Goal: Information Seeking & Learning: Learn about a topic

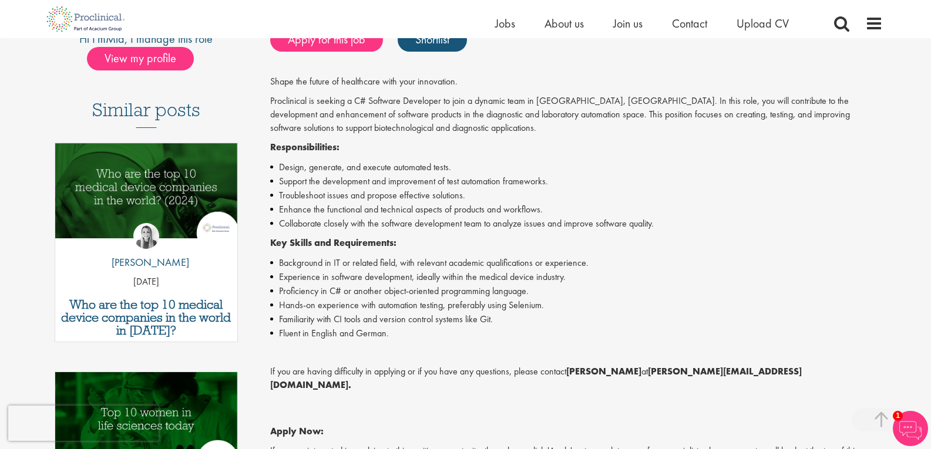
scroll to position [294, 0]
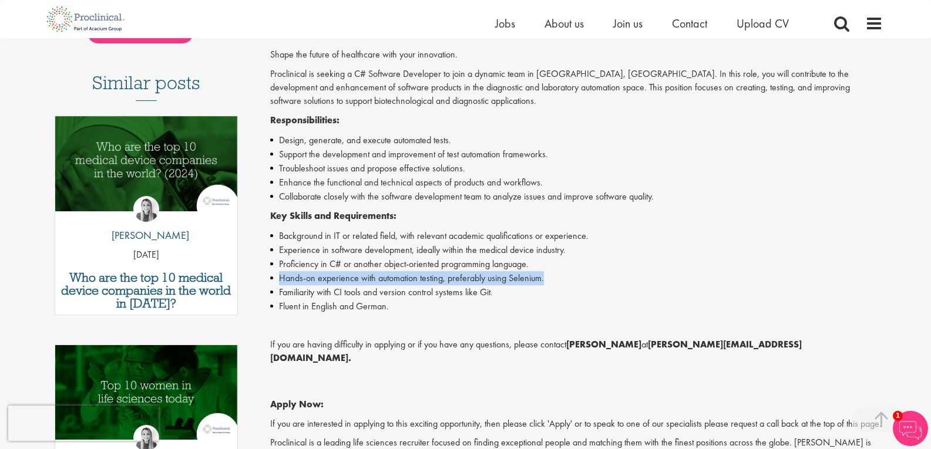
drag, startPoint x: 548, startPoint y: 284, endPoint x: 277, endPoint y: 284, distance: 271.4
click at [277, 284] on li "Hands-on experience with automation testing, preferably using Selenium." at bounding box center [576, 278] width 613 height 14
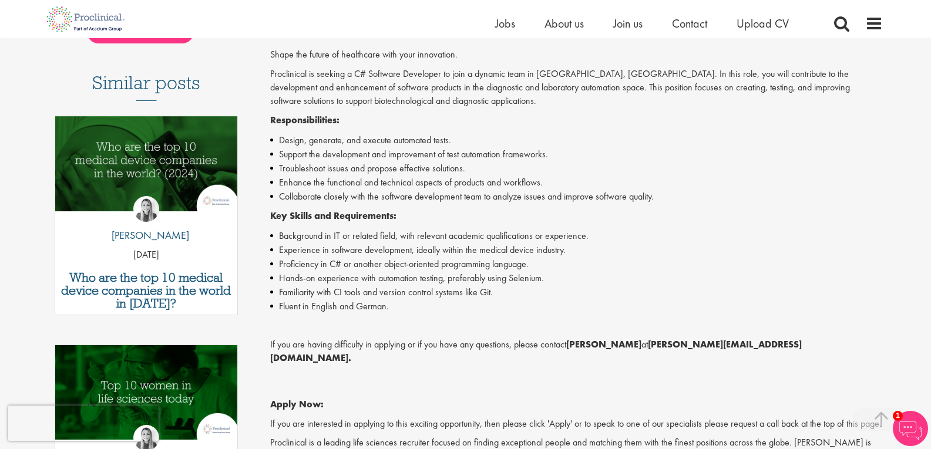
click at [495, 313] on li "Fluent in English and German." at bounding box center [576, 307] width 613 height 14
drag, startPoint x: 503, startPoint y: 297, endPoint x: 308, endPoint y: 306, distance: 195.2
click at [308, 306] on ul "Background in IT or related field, with relevant academic qualifications or exp…" at bounding box center [576, 271] width 613 height 85
click at [419, 304] on li "Fluent in English and German." at bounding box center [576, 307] width 613 height 14
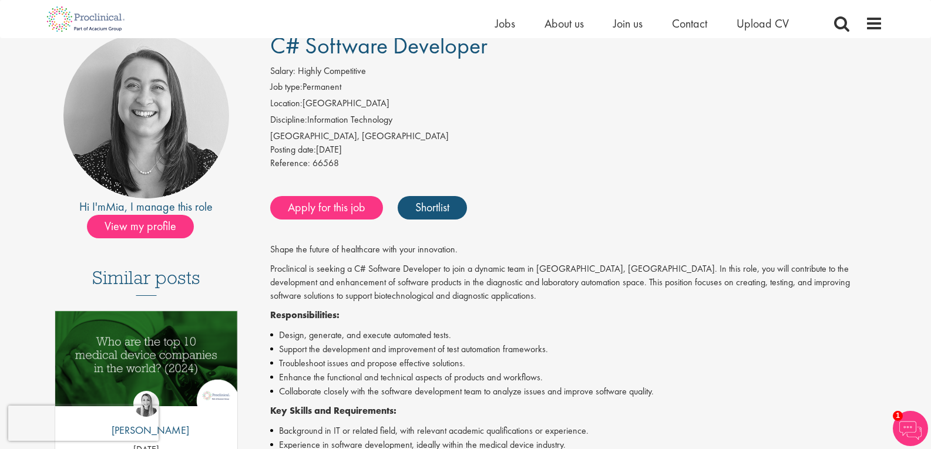
scroll to position [59, 0]
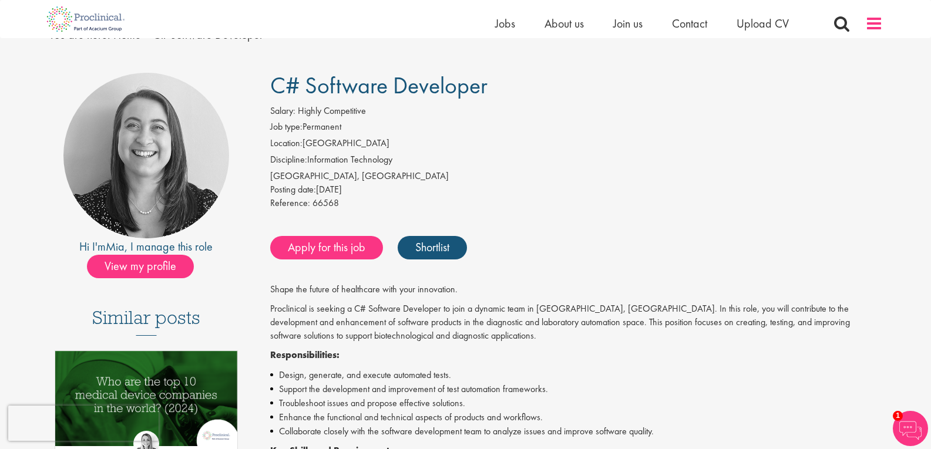
click at [867, 20] on span at bounding box center [874, 24] width 18 height 18
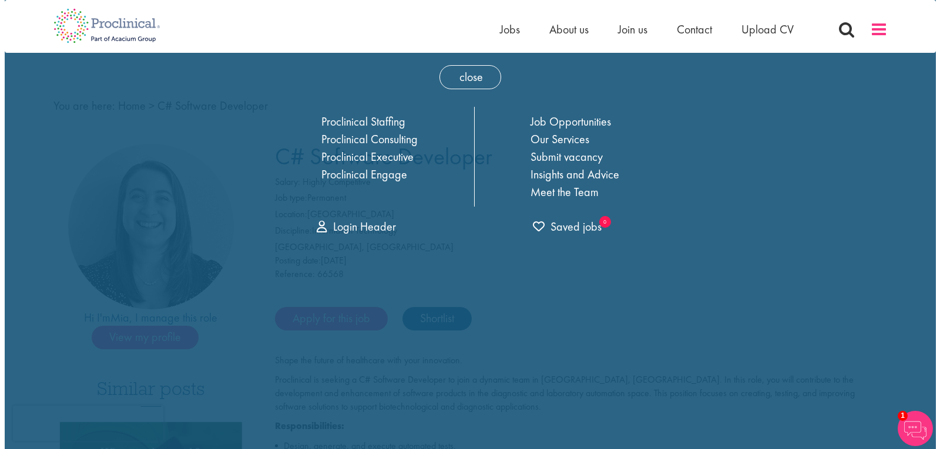
scroll to position [0, 0]
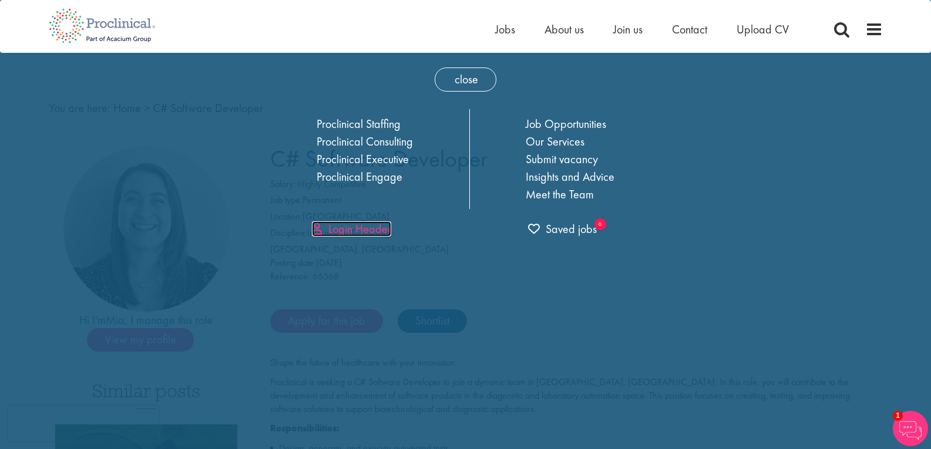
click at [361, 233] on link "Login Header" at bounding box center [351, 228] width 79 height 15
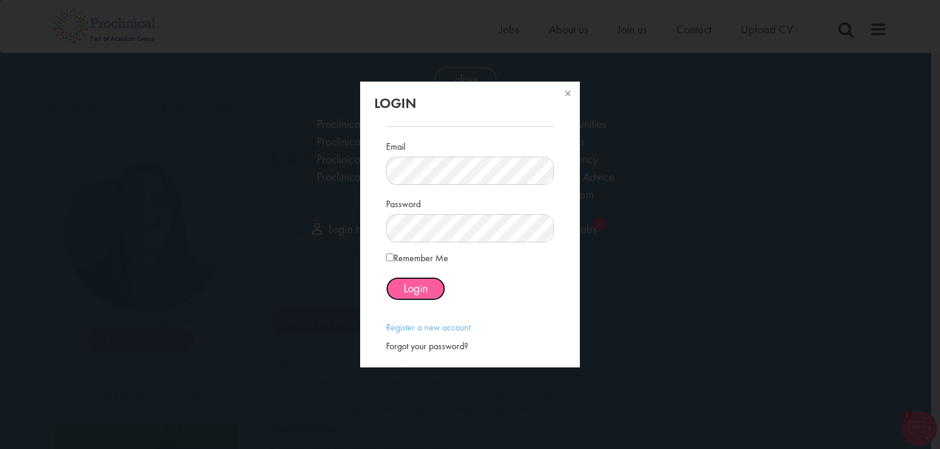
click at [407, 288] on span "Login" at bounding box center [416, 288] width 24 height 15
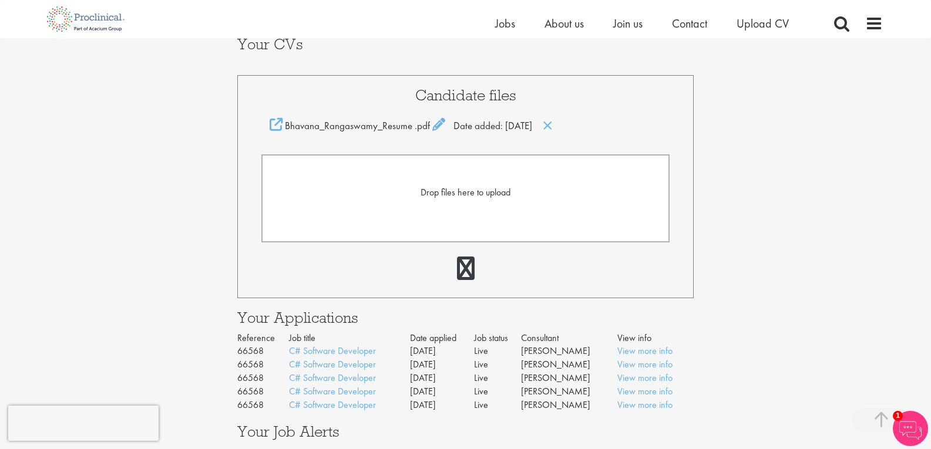
scroll to position [235, 0]
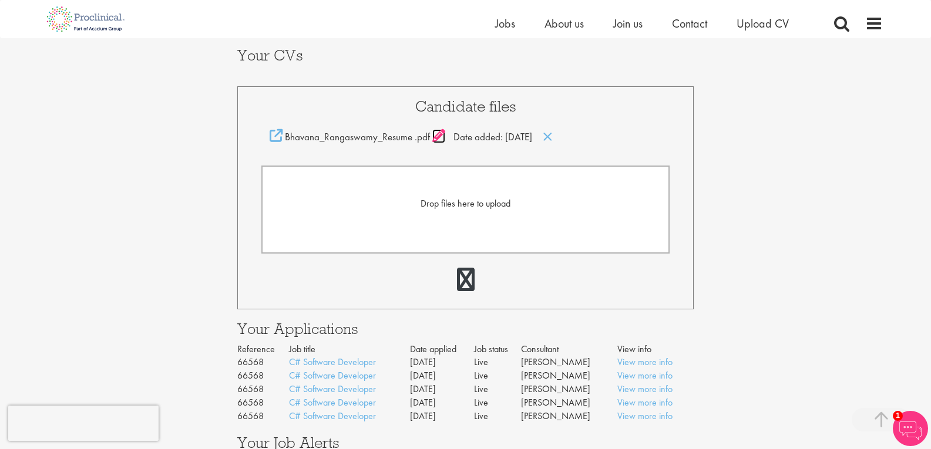
click at [434, 135] on icon at bounding box center [438, 135] width 13 height 13
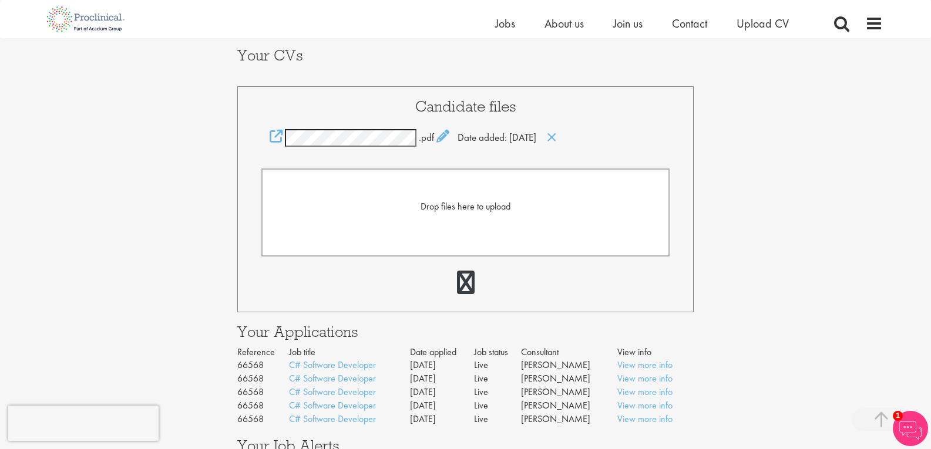
click at [779, 126] on div "Your Profile Bhavana Rangaswamy bhavanar.hsn@gmail.com Edit login credentials L…" at bounding box center [465, 155] width 949 height 704
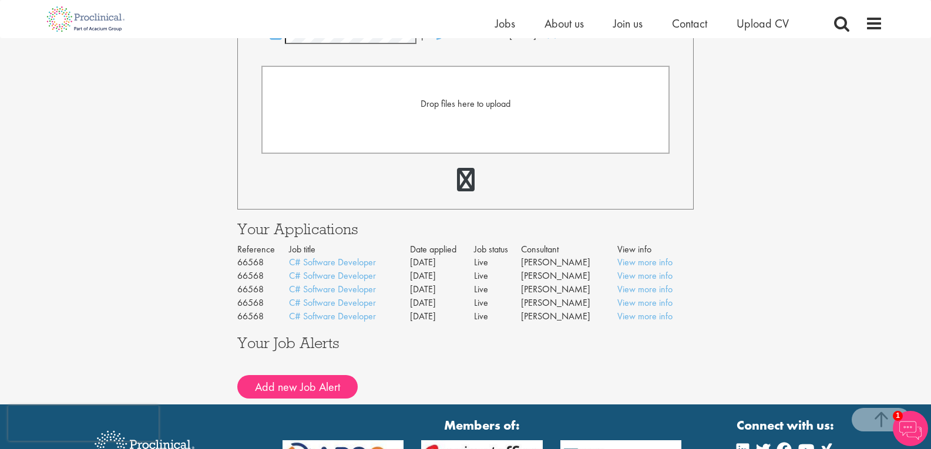
scroll to position [352, 0]
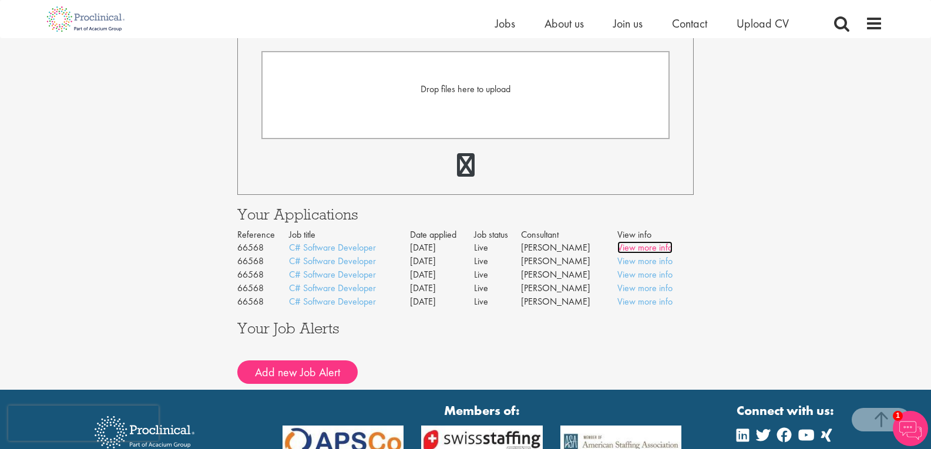
click at [620, 245] on link "View more info" at bounding box center [644, 247] width 55 height 12
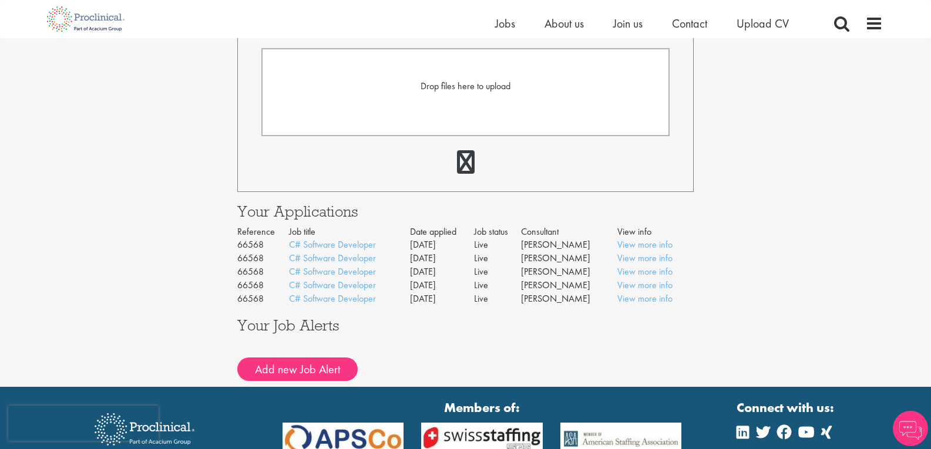
scroll to position [352, 0]
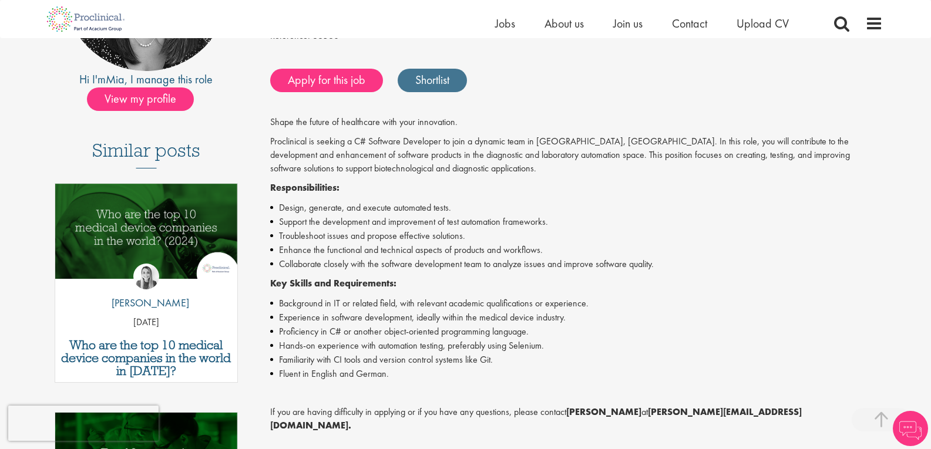
scroll to position [235, 0]
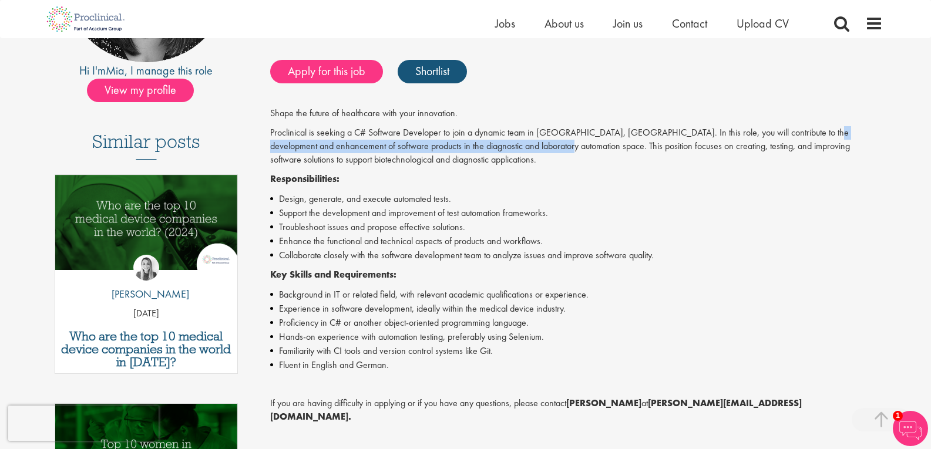
drag, startPoint x: 522, startPoint y: 150, endPoint x: 823, endPoint y: 132, distance: 301.9
click at [823, 132] on p "Proclinical is seeking a C# Software Developer to join a dynamic team in [GEOGR…" at bounding box center [576, 146] width 613 height 41
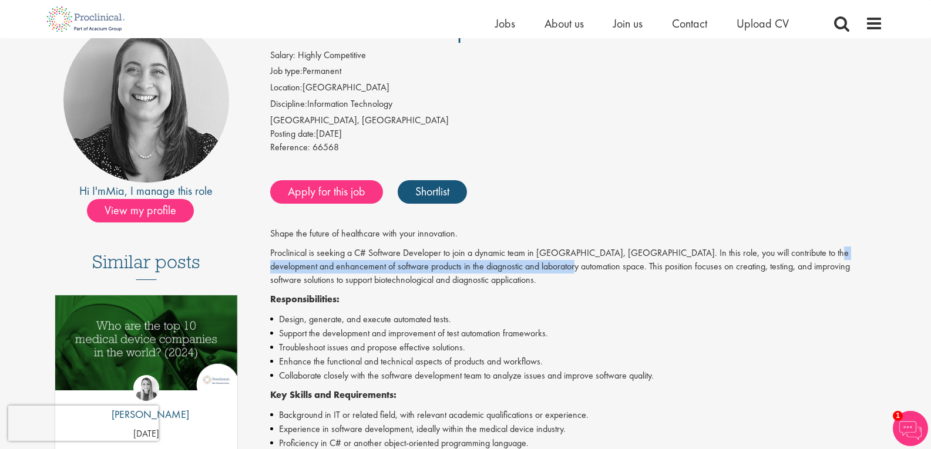
scroll to position [117, 0]
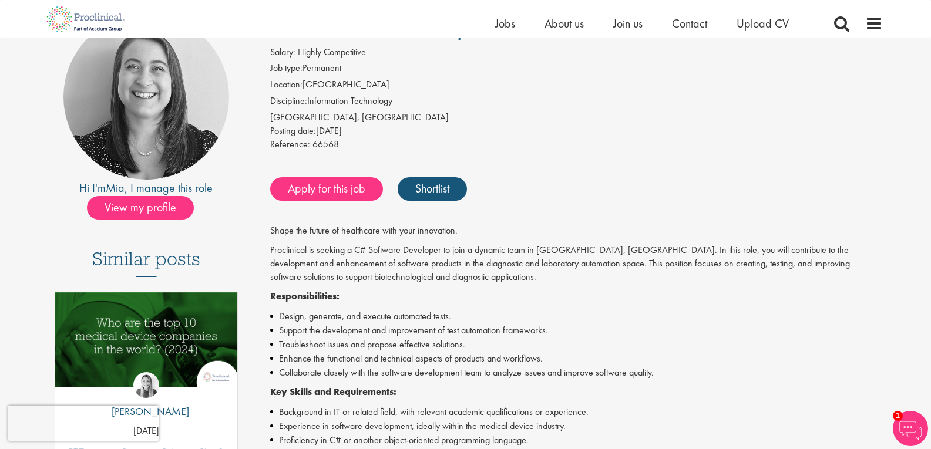
click at [477, 293] on p "Responsibilities:" at bounding box center [576, 297] width 613 height 14
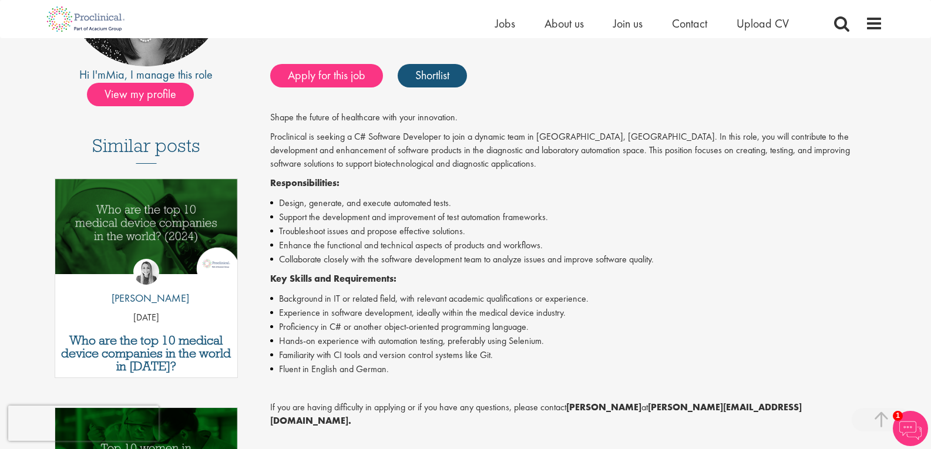
scroll to position [235, 0]
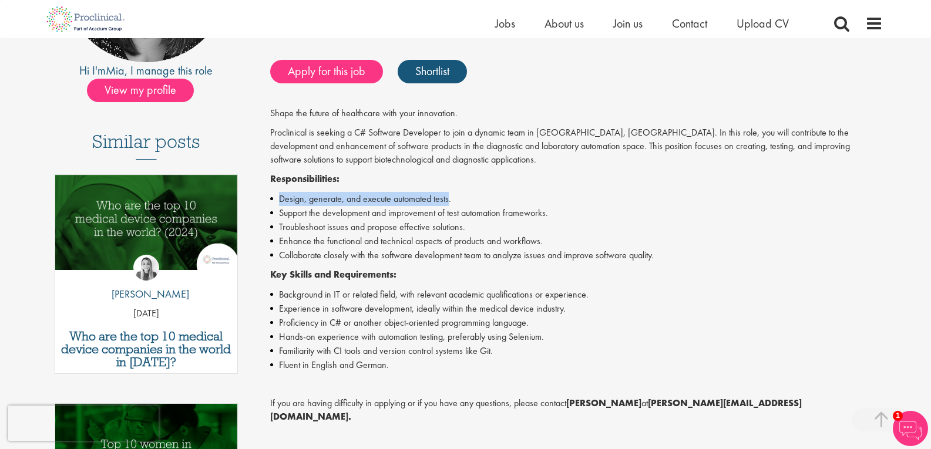
drag, startPoint x: 451, startPoint y: 199, endPoint x: 282, endPoint y: 204, distance: 168.7
click at [282, 204] on li "Design, generate, and execute automated tests." at bounding box center [576, 199] width 613 height 14
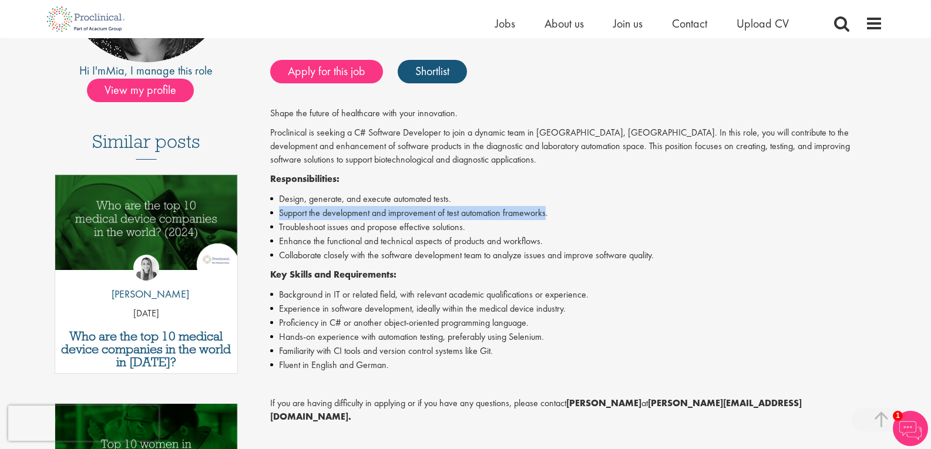
drag, startPoint x: 546, startPoint y: 214, endPoint x: 281, endPoint y: 214, distance: 264.9
click at [281, 214] on li "Support the development and improvement of test automation frameworks." at bounding box center [576, 213] width 613 height 14
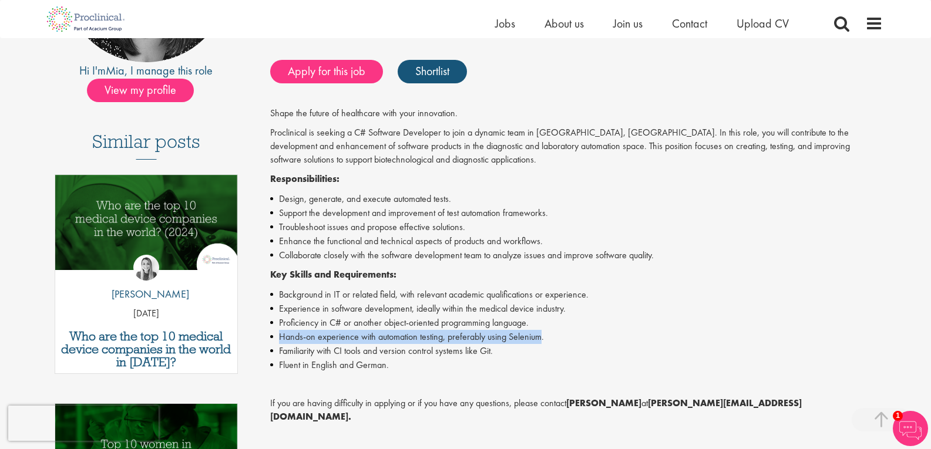
drag, startPoint x: 541, startPoint y: 337, endPoint x: 276, endPoint y: 340, distance: 265.0
click at [276, 340] on li "Hands-on experience with automation testing, preferably using Selenium." at bounding box center [576, 337] width 613 height 14
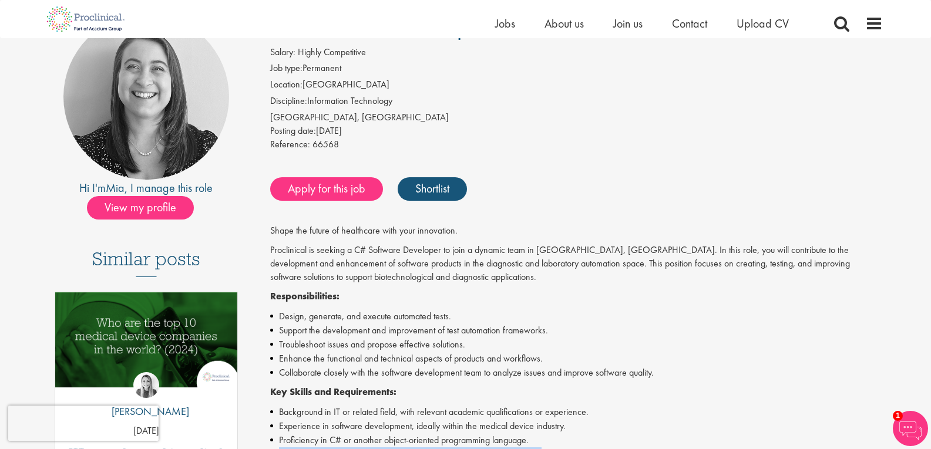
scroll to position [176, 0]
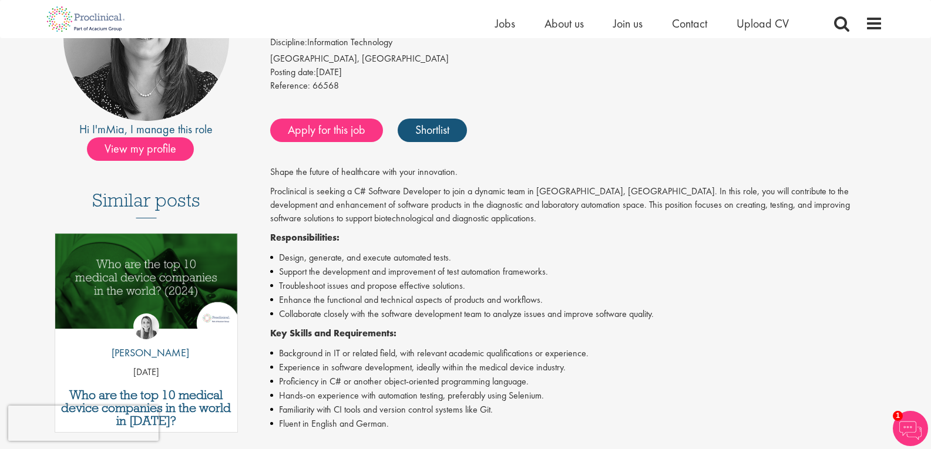
click at [657, 327] on div "Shape the future of healthcare with your innovation. Proclinical is seeking a C…" at bounding box center [576, 390] width 613 height 448
